Goal: Task Accomplishment & Management: Manage account settings

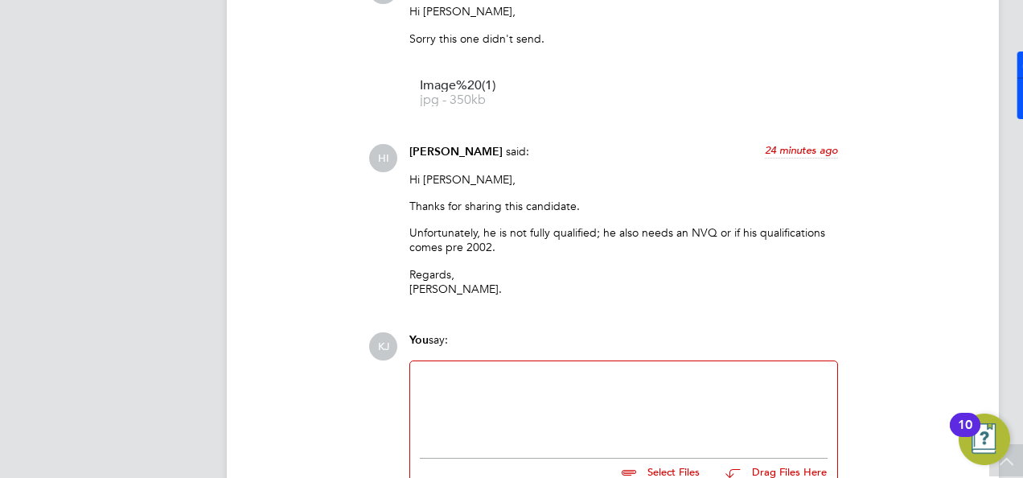
scroll to position [2815, 0]
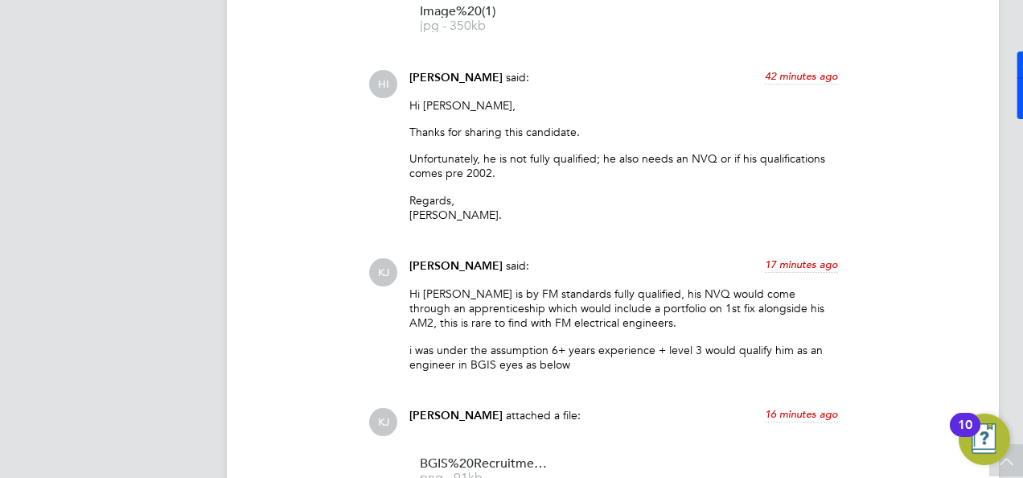
scroll to position [2838, 0]
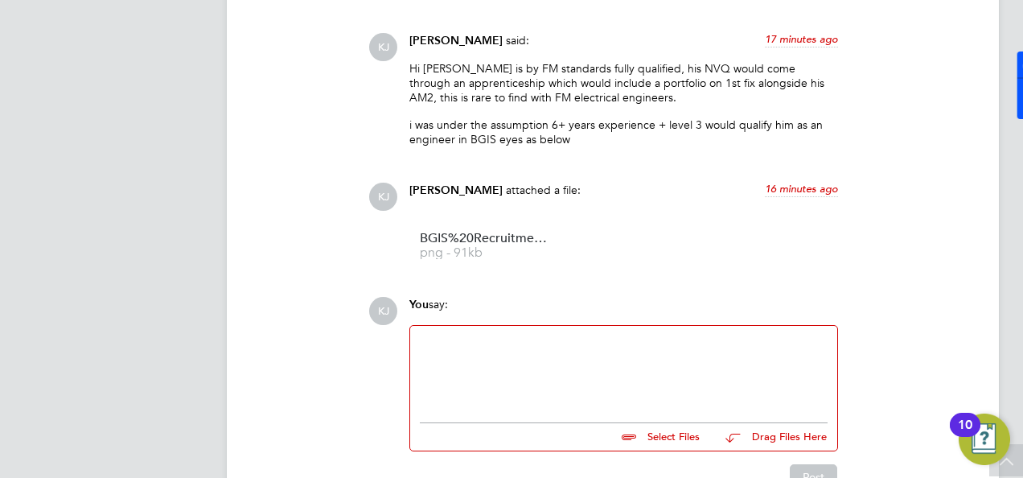
scroll to position [3159, 0]
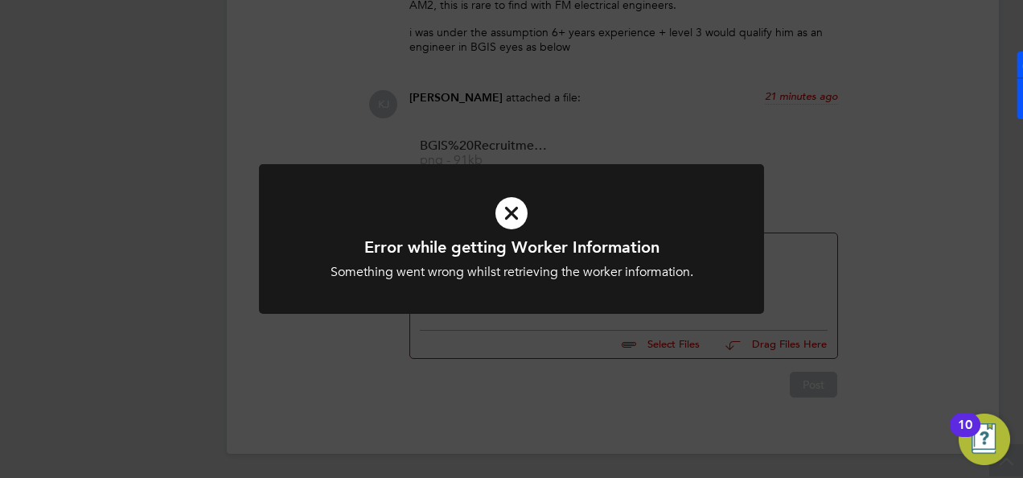
click at [524, 222] on icon at bounding box center [511, 213] width 418 height 63
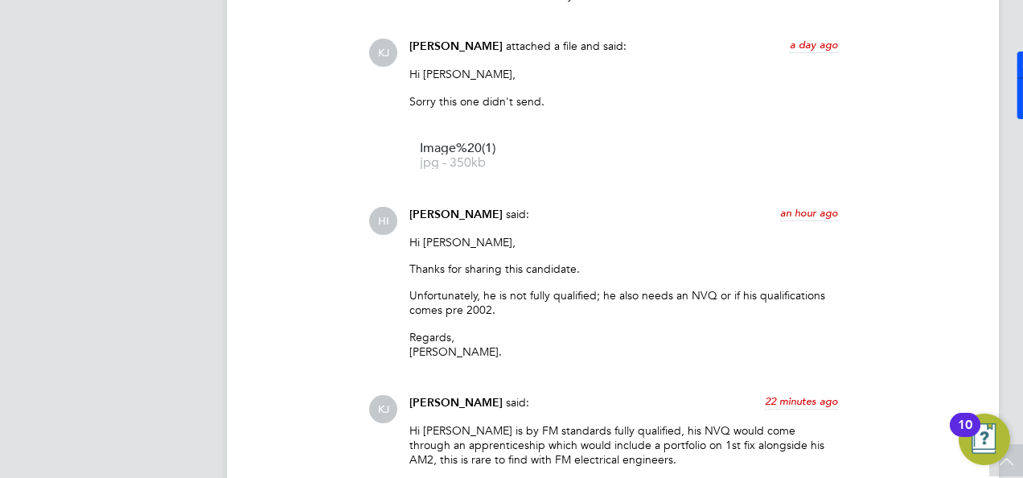
scroll to position [2516, 0]
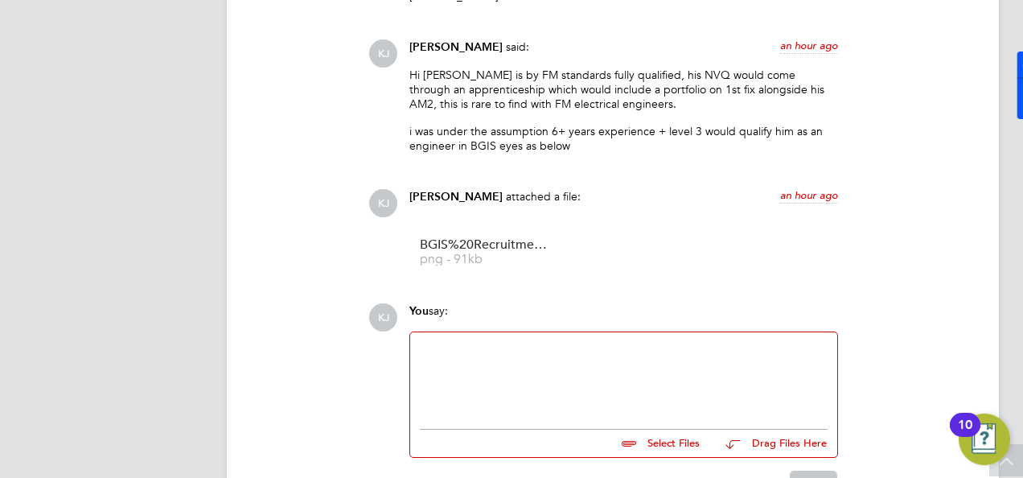
scroll to position [3159, 0]
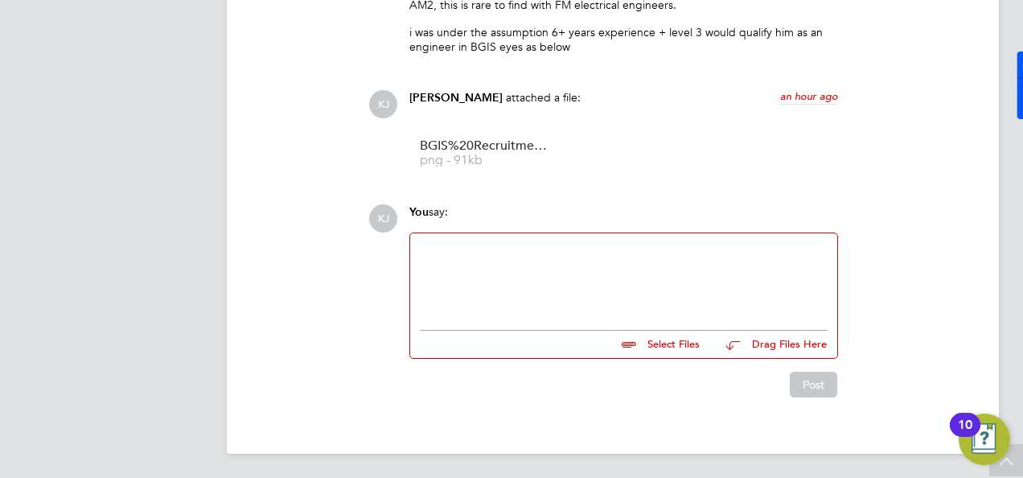
click at [899, 386] on div "KJ You say: Select Files Drag Files Here Drop your files here Post" at bounding box center [667, 300] width 599 height 193
